Goal: Task Accomplishment & Management: Use online tool/utility

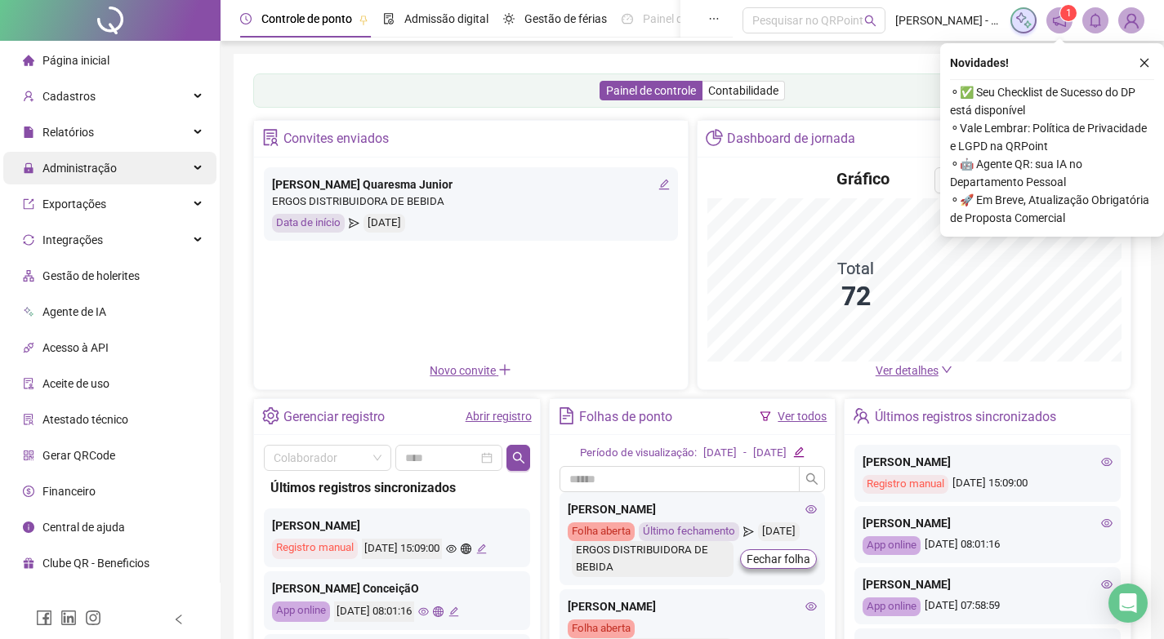
click at [83, 170] on span "Administração" at bounding box center [79, 168] width 74 height 13
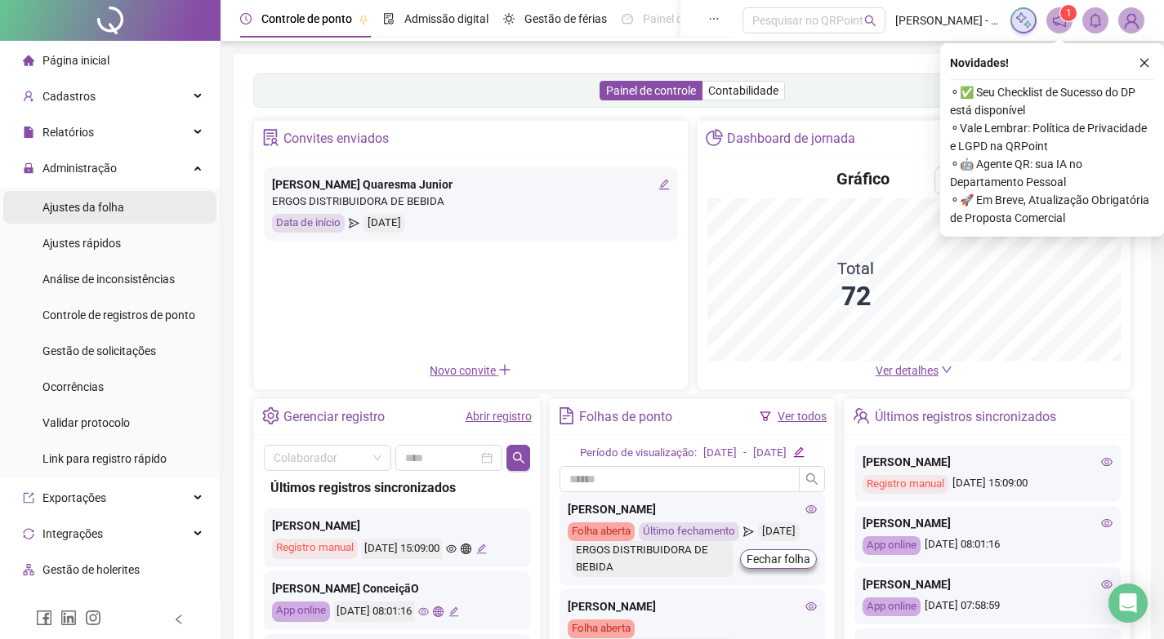
click at [91, 216] on div "Ajustes da folha" at bounding box center [83, 207] width 82 height 33
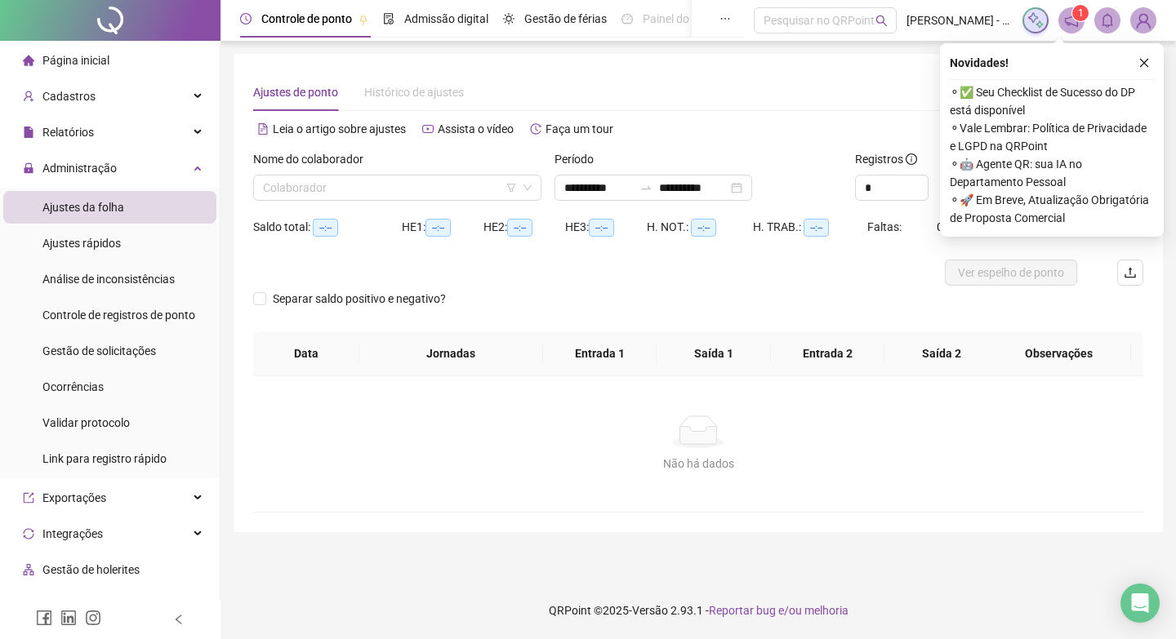
type input "**********"
click at [318, 174] on div "Nome do colaborador" at bounding box center [397, 162] width 288 height 24
click at [320, 185] on input "search" at bounding box center [390, 188] width 254 height 24
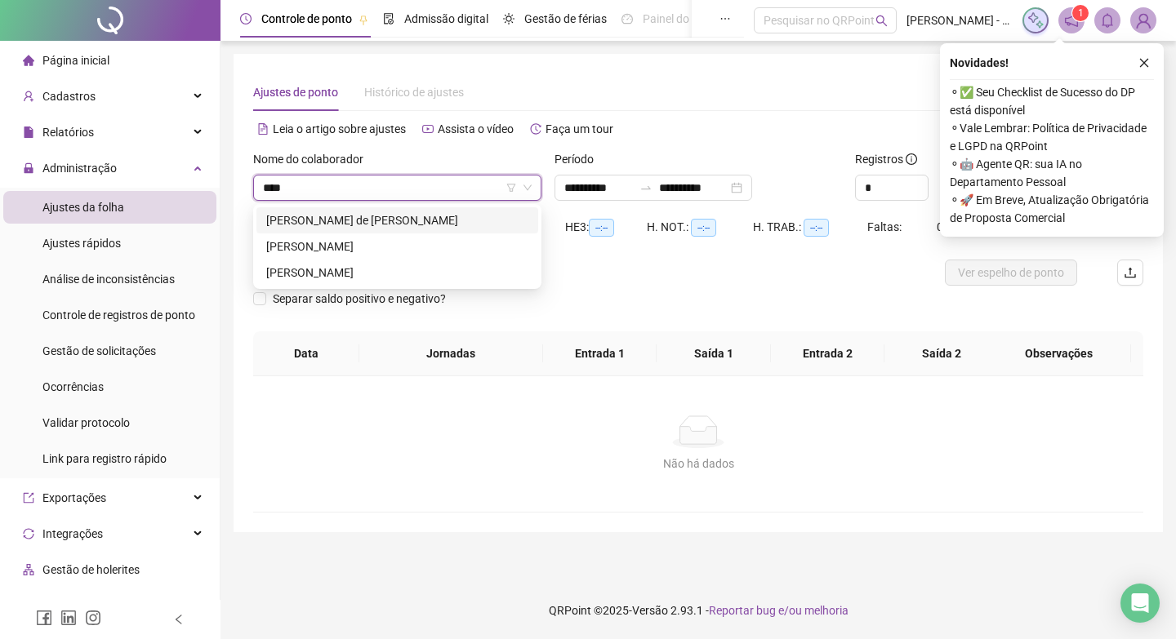
type input "*****"
click at [367, 276] on div "[PERSON_NAME]" at bounding box center [397, 273] width 262 height 18
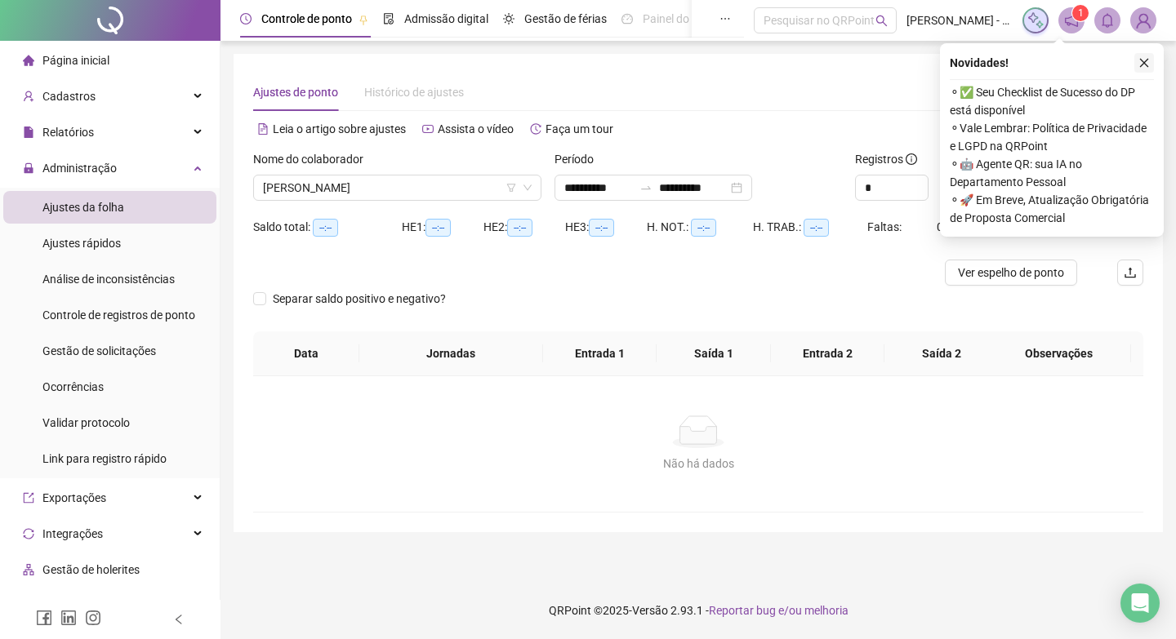
click at [1142, 56] on button "button" at bounding box center [1144, 63] width 20 height 20
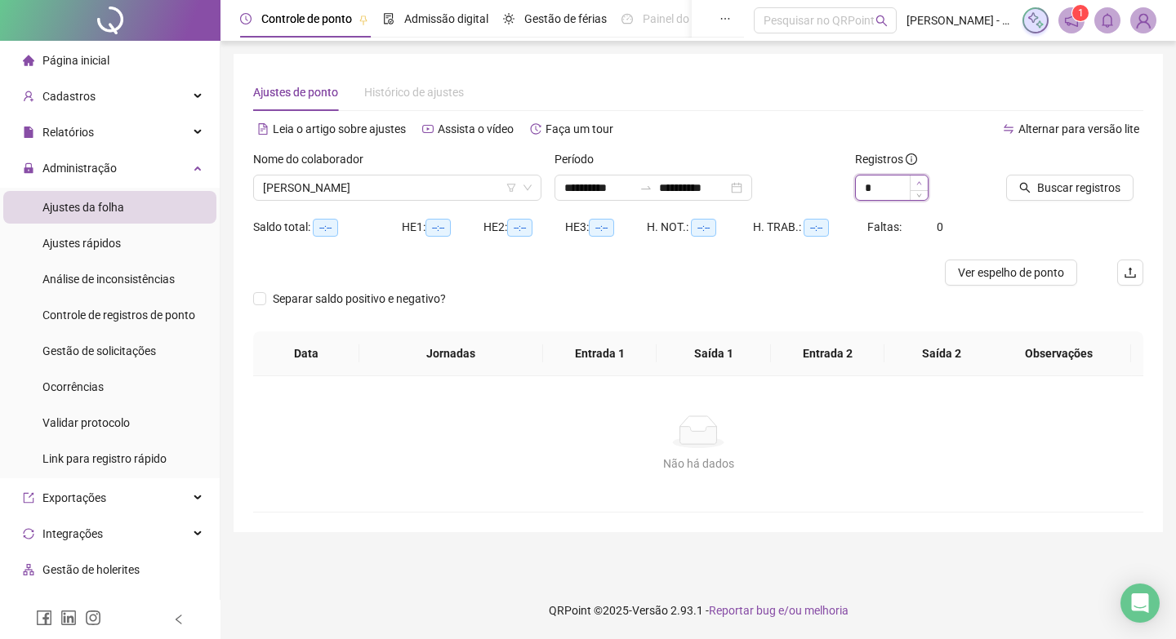
type input "*"
click at [918, 181] on icon "up" at bounding box center [919, 183] width 6 height 6
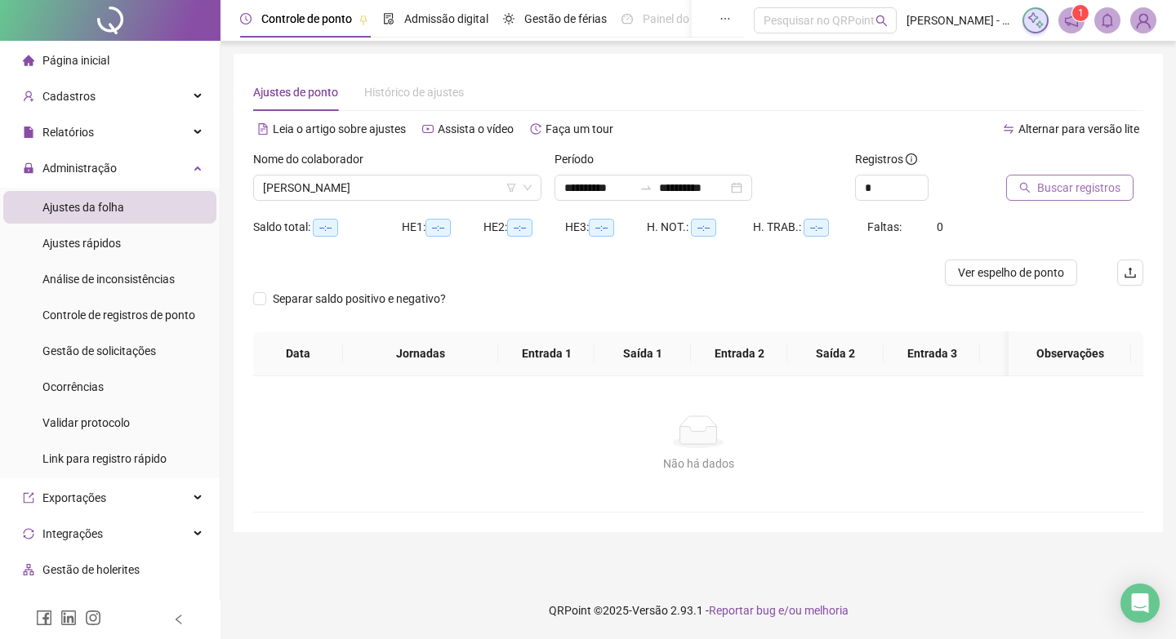
click at [1091, 185] on span "Buscar registros" at bounding box center [1078, 188] width 83 height 18
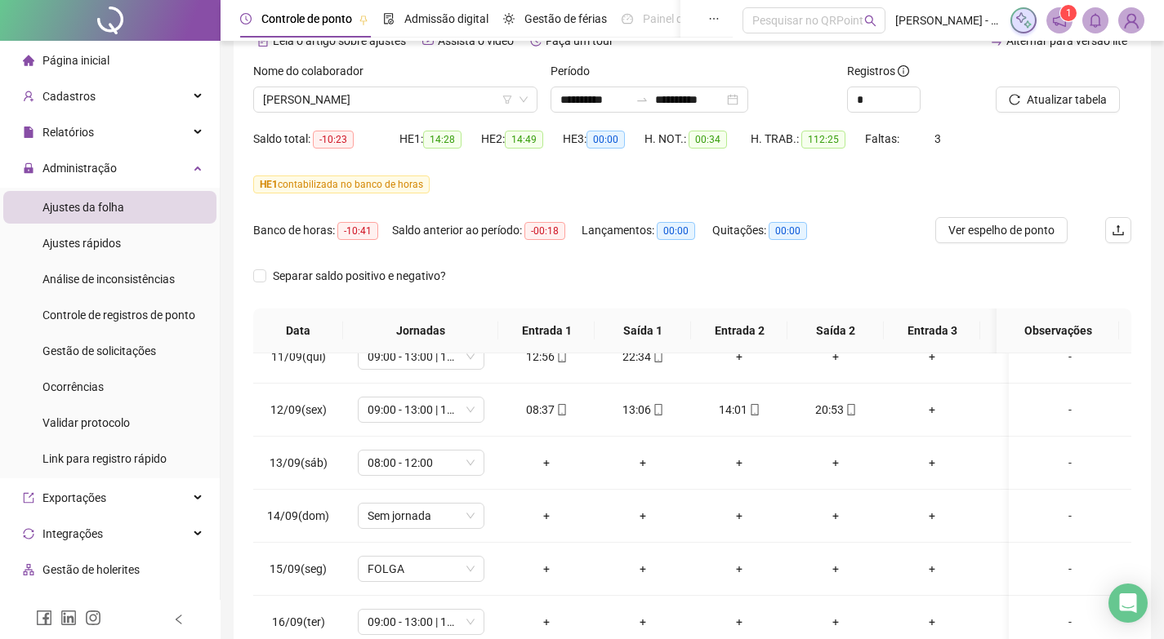
scroll to position [241, 0]
